Goal: Task Accomplishment & Management: Manage account settings

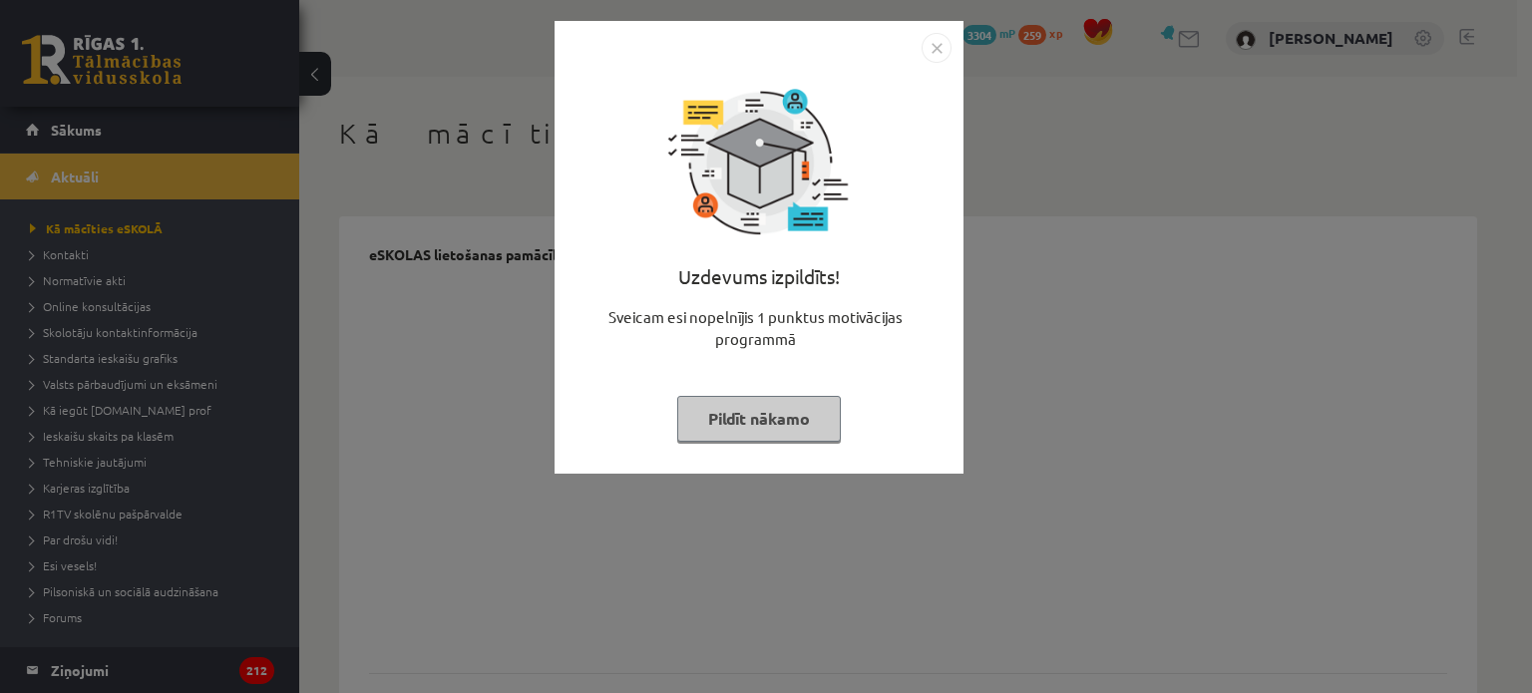
click at [719, 426] on button "Pildīt nākamo" at bounding box center [759, 419] width 164 height 46
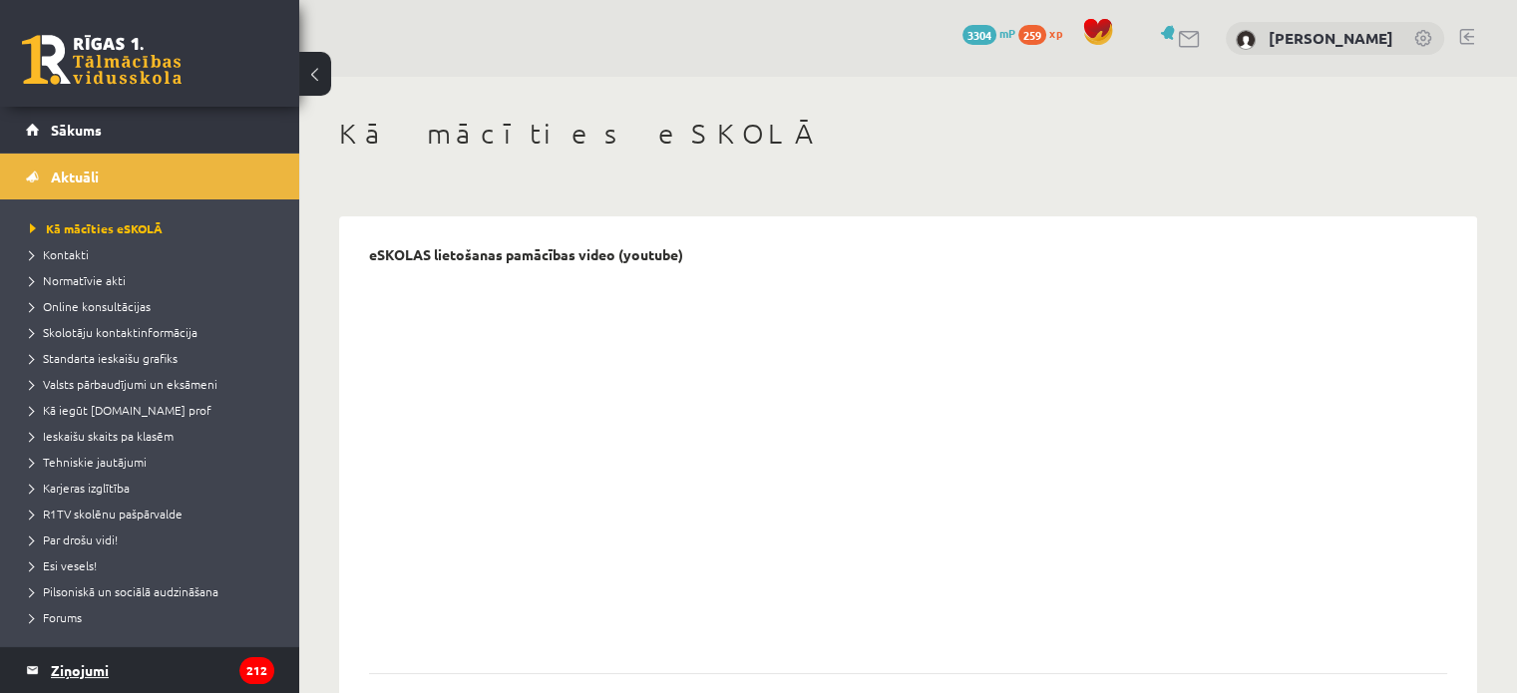
click at [80, 654] on legend "Ziņojumi 212" at bounding box center [162, 670] width 223 height 46
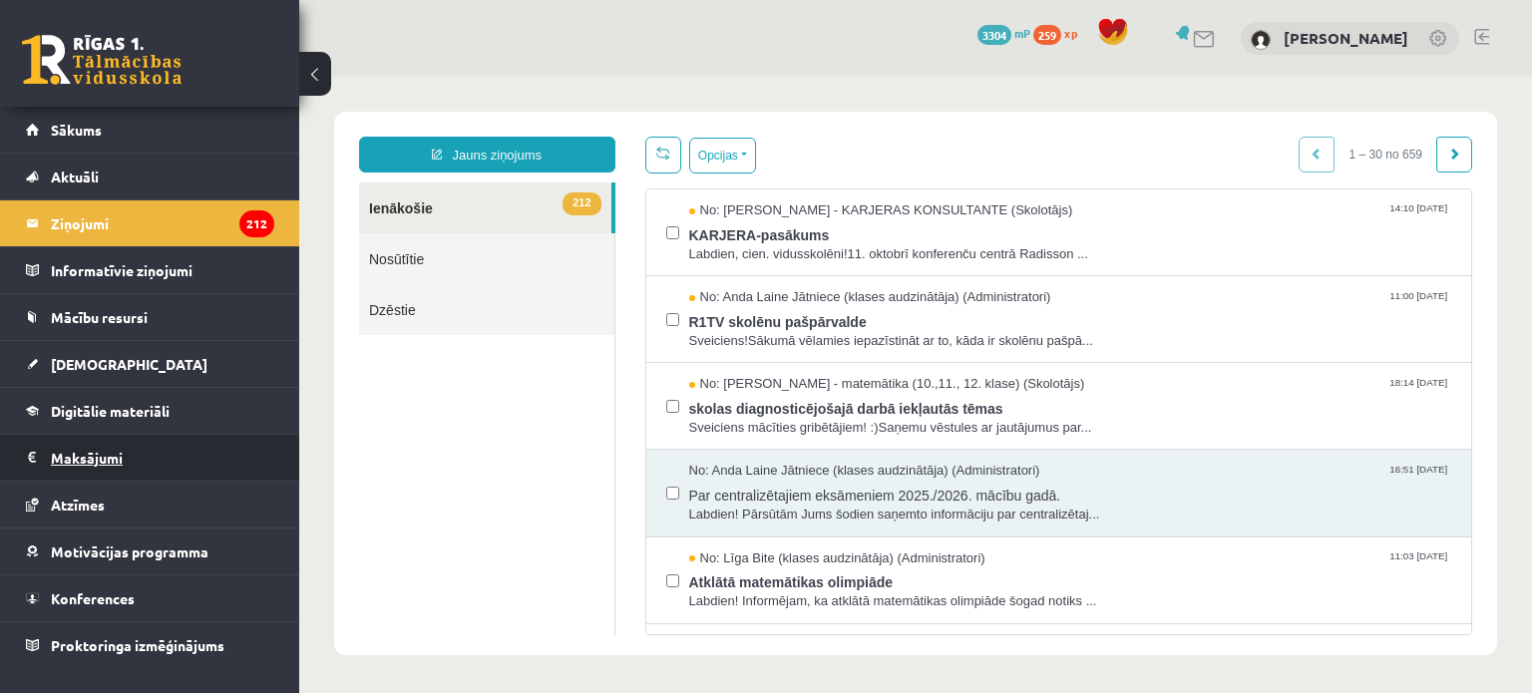
click at [85, 450] on legend "Maksājumi 0" at bounding box center [162, 458] width 223 height 46
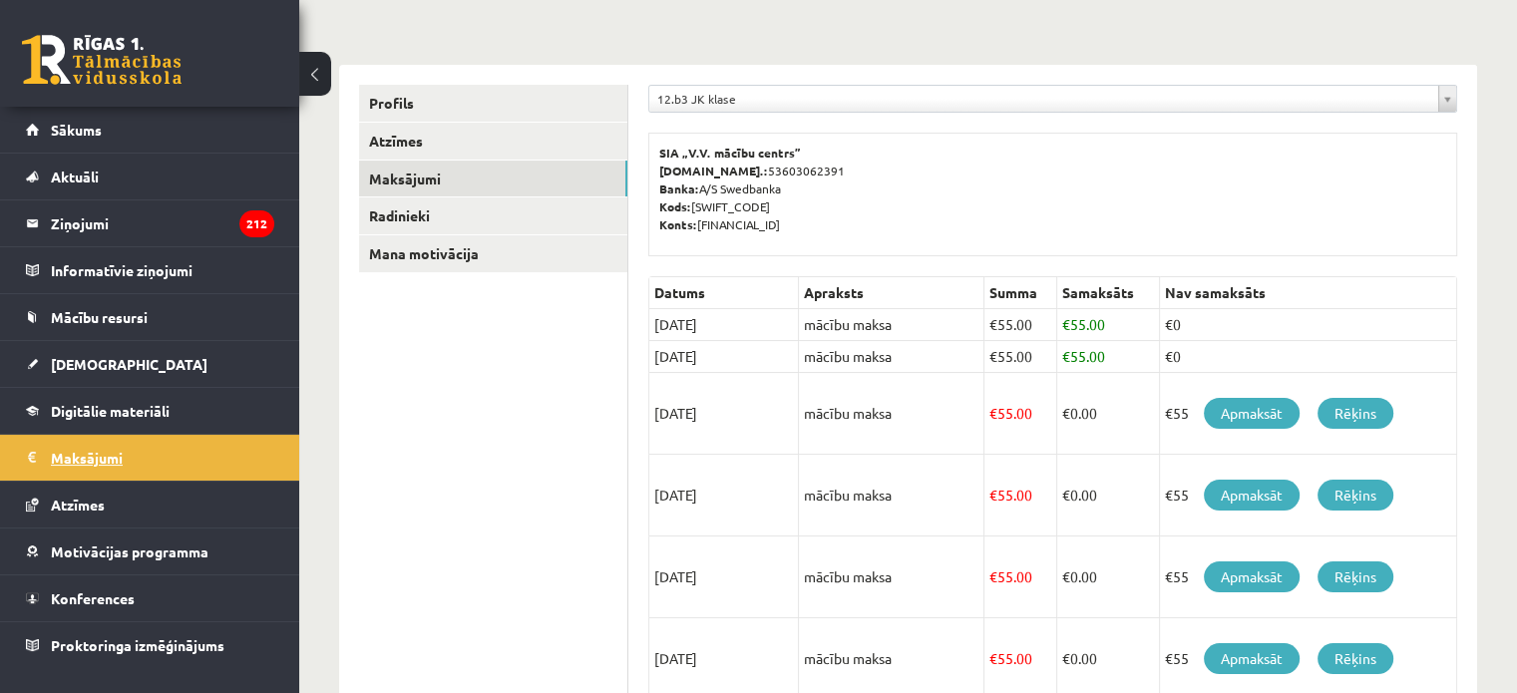
scroll to position [199, 0]
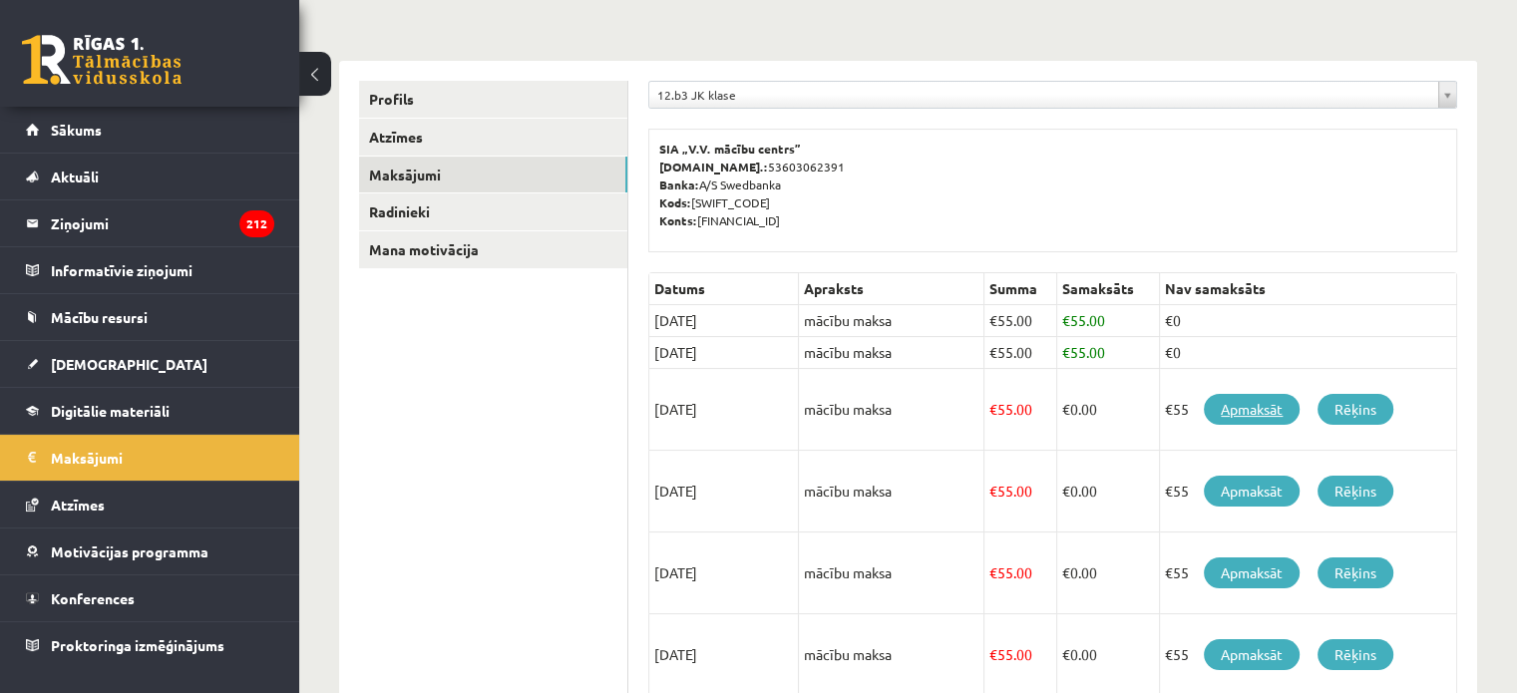
click at [1240, 402] on link "Apmaksāt" at bounding box center [1252, 409] width 96 height 31
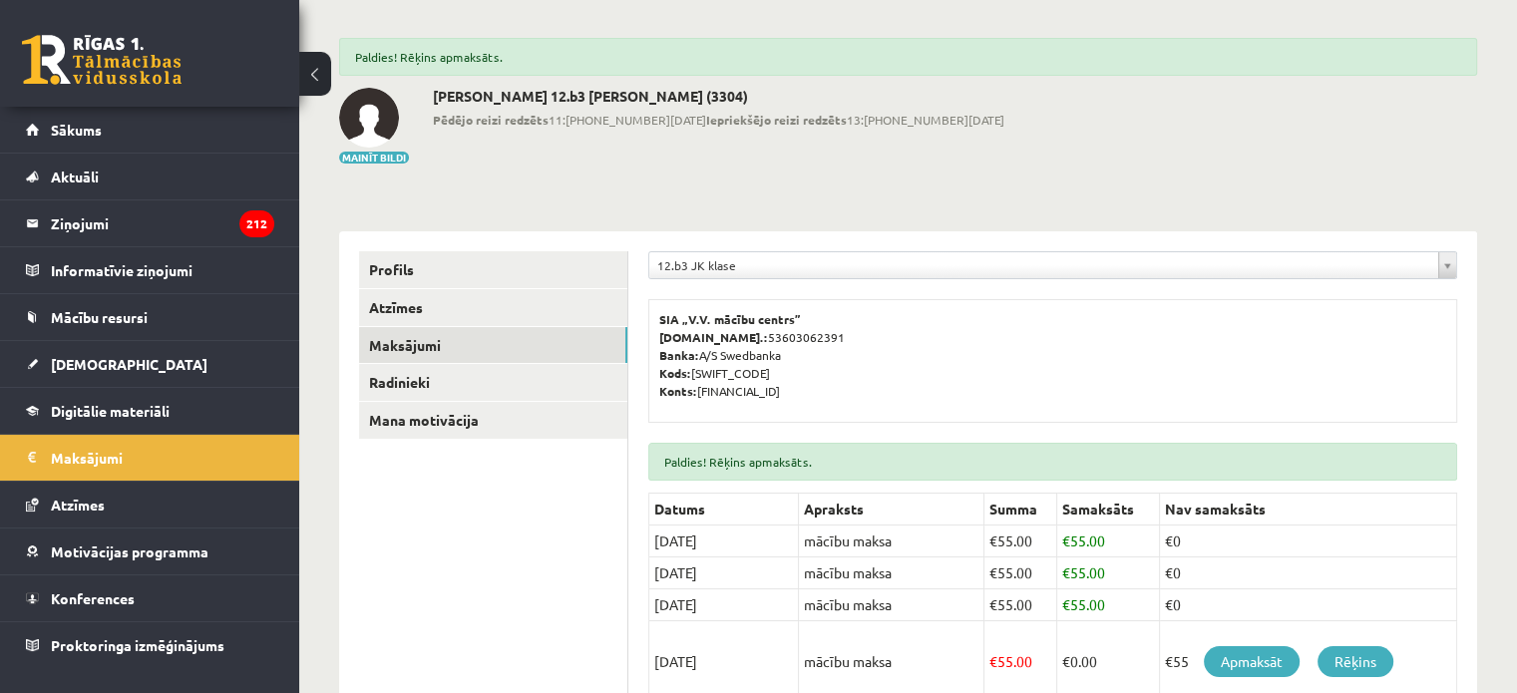
scroll to position [72, 0]
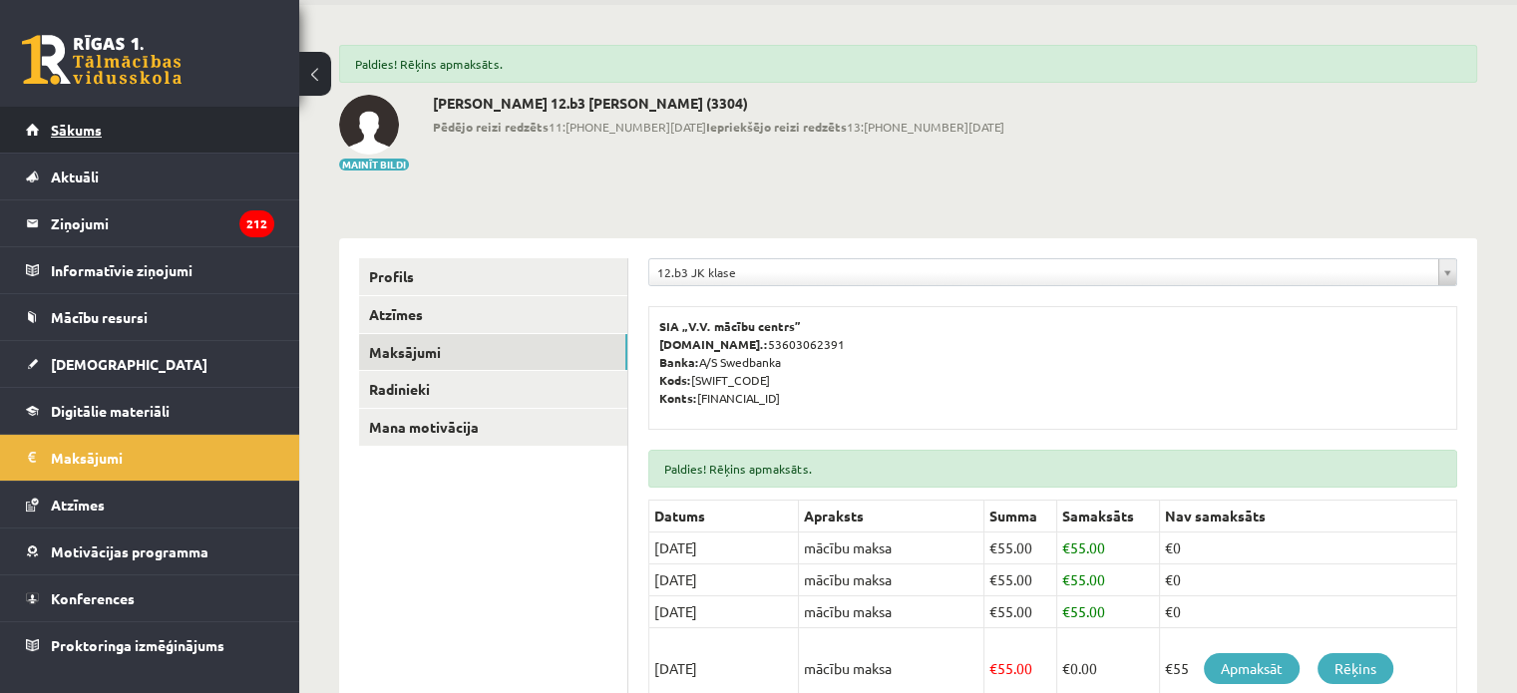
click at [166, 115] on link "Sākums" at bounding box center [150, 130] width 248 height 46
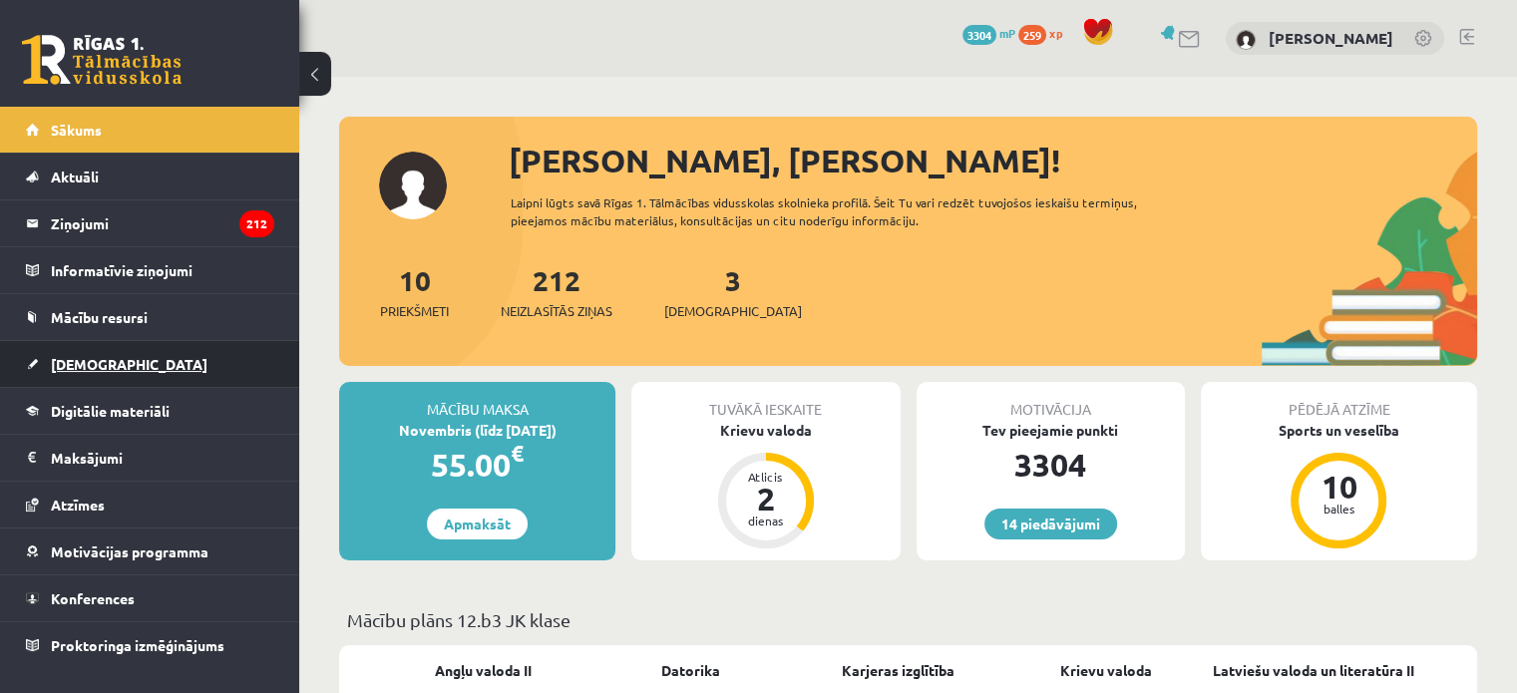
click at [77, 351] on link "[DEMOGRAPHIC_DATA]" at bounding box center [150, 364] width 248 height 46
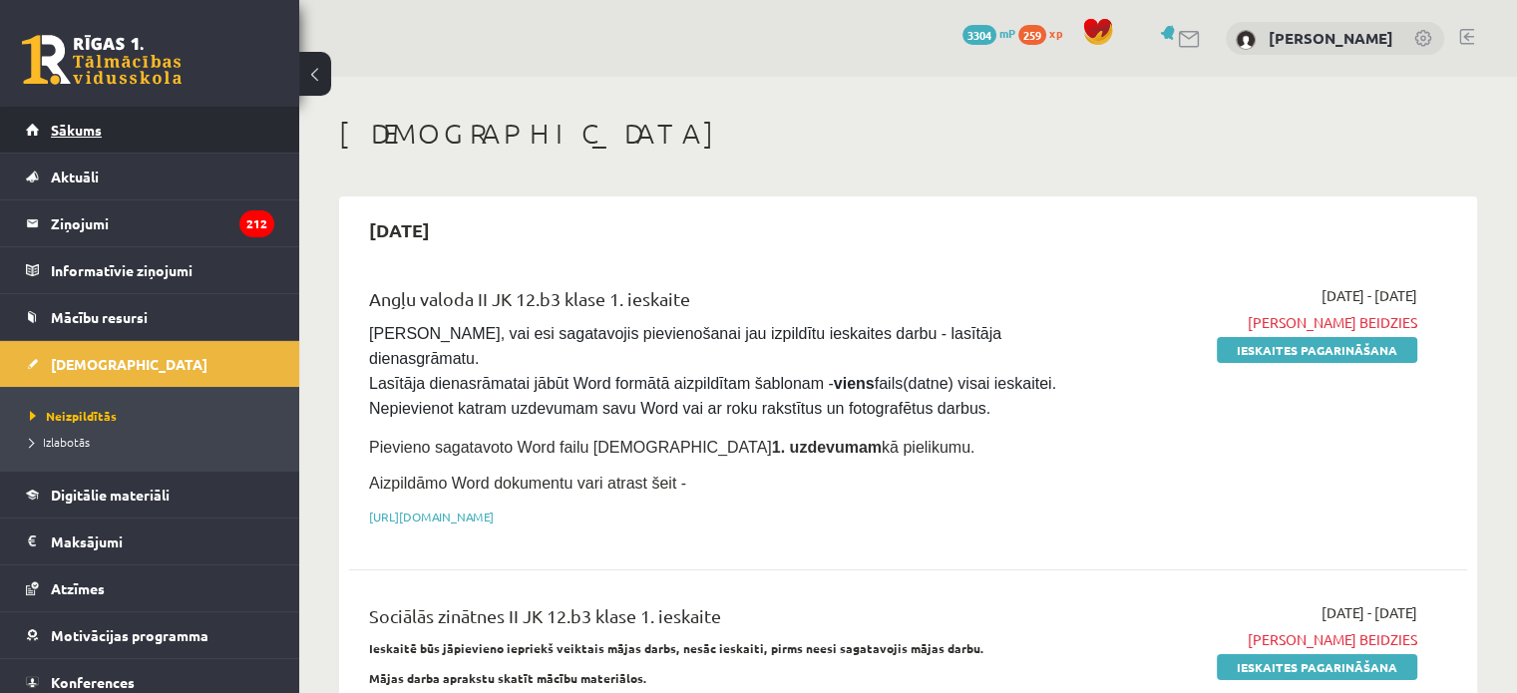
click at [164, 135] on link "Sākums" at bounding box center [150, 130] width 248 height 46
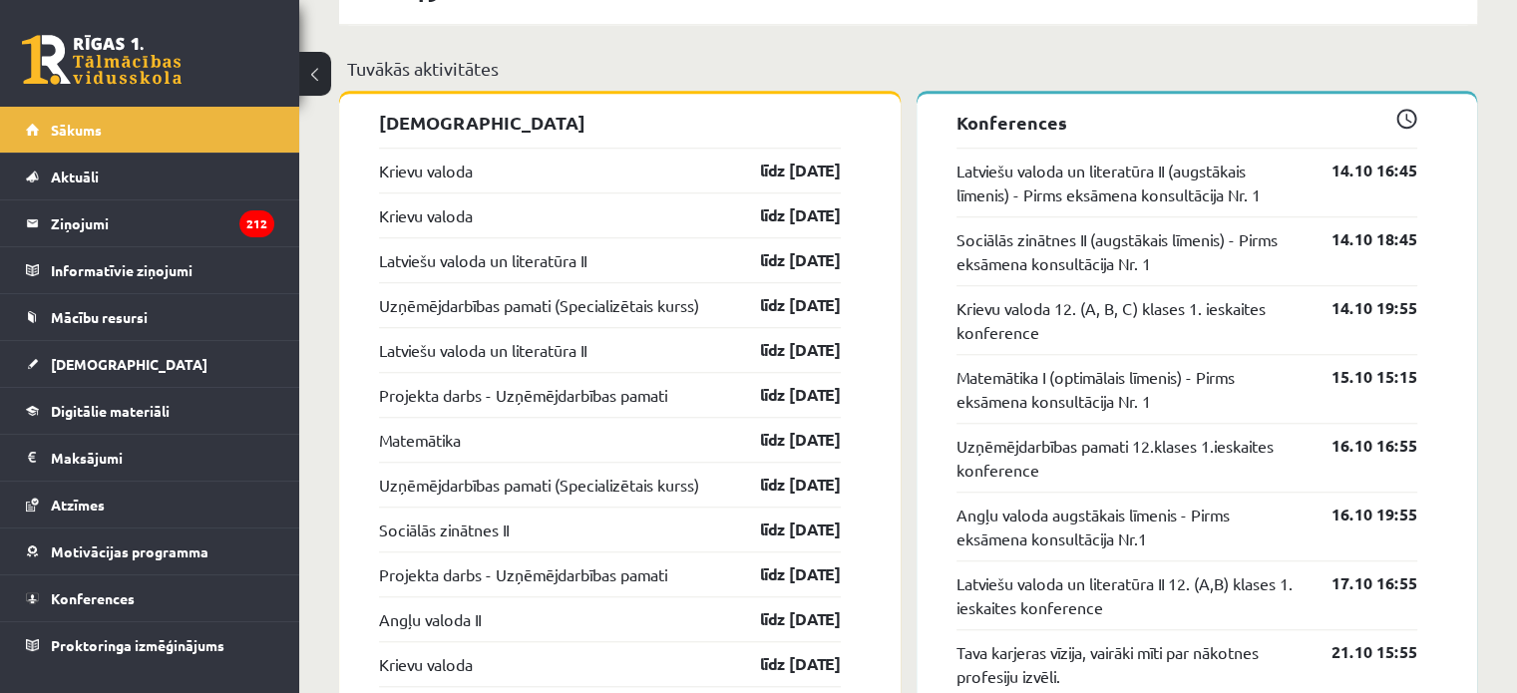
scroll to position [1567, 0]
